Goal: Information Seeking & Learning: Understand process/instructions

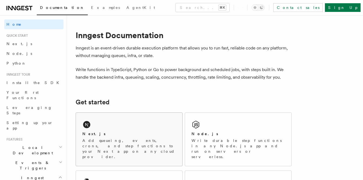
click at [123, 131] on div "Next.js" at bounding box center [128, 134] width 93 height 6
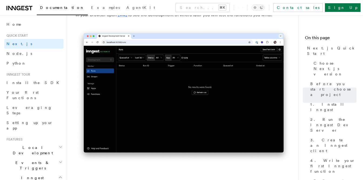
scroll to position [473, 0]
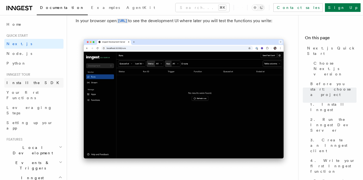
click at [28, 81] on span "Install the SDK" at bounding box center [34, 83] width 56 height 4
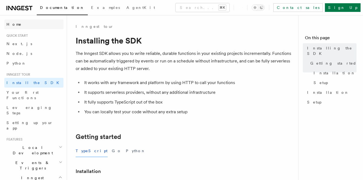
click at [16, 27] on span "Home" at bounding box center [13, 24] width 15 height 5
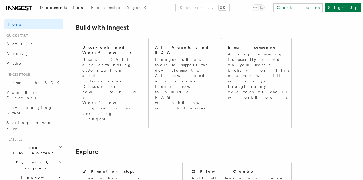
scroll to position [358, 0]
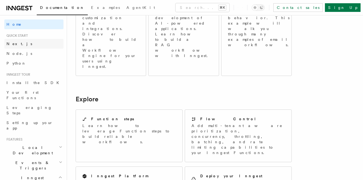
click at [22, 43] on link "Next.js" at bounding box center [33, 44] width 59 height 10
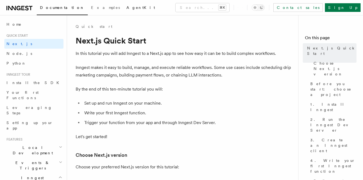
click at [126, 8] on span "AgentKit" at bounding box center [140, 7] width 29 height 4
click at [29, 96] on link "Your first Functions" at bounding box center [33, 95] width 59 height 15
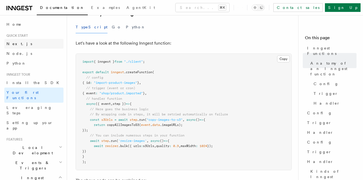
click at [19, 45] on link "Next.js" at bounding box center [33, 44] width 59 height 10
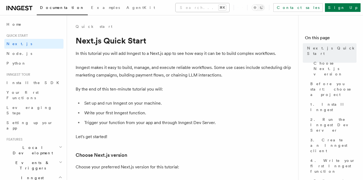
click at [216, 4] on button "Search... ⌘K" at bounding box center [203, 7] width 54 height 9
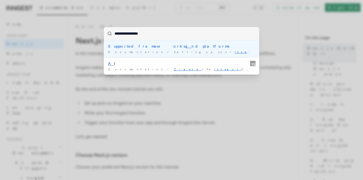
type input "**********"
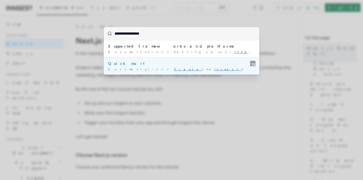
click at [163, 66] on div "Quick start" at bounding box center [181, 63] width 147 height 5
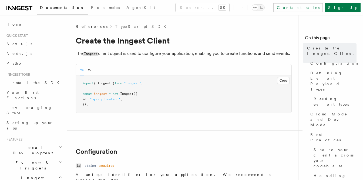
click at [29, 145] on span "Local Development" at bounding box center [31, 150] width 55 height 11
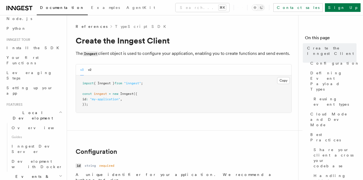
scroll to position [36, 0]
click at [27, 125] on span "Overview" at bounding box center [40, 127] width 56 height 4
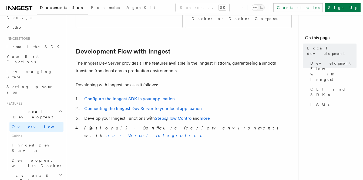
scroll to position [292, 0]
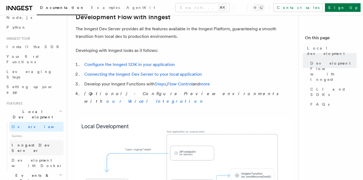
click at [23, 140] on link "Inngest Dev Server" at bounding box center [36, 147] width 54 height 15
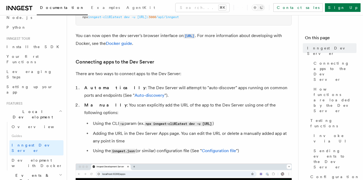
scroll to position [221, 0]
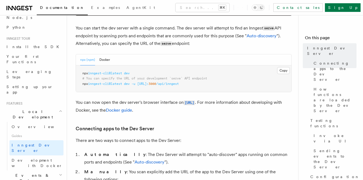
drag, startPoint x: 137, startPoint y: 75, endPoint x: 79, endPoint y: 75, distance: 58.4
click at [79, 75] on pre "npx inngest-cli@latest dev # You can specify the URL of your development `serve…" at bounding box center [184, 78] width 216 height 27
copy span "npx inngest-cli@latest dev"
